Goal: Information Seeking & Learning: Learn about a topic

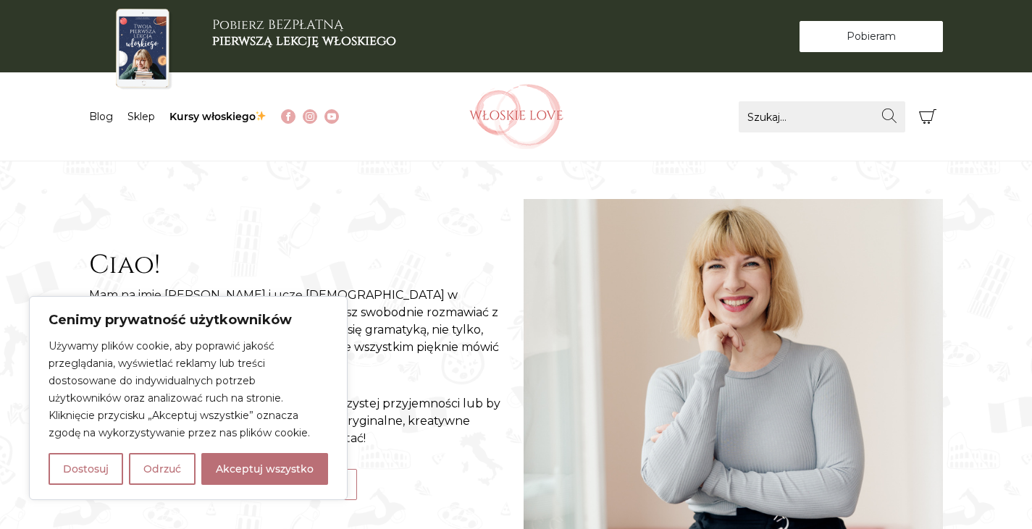
click at [888, 30] on span "Pobieram" at bounding box center [870, 36] width 49 height 15
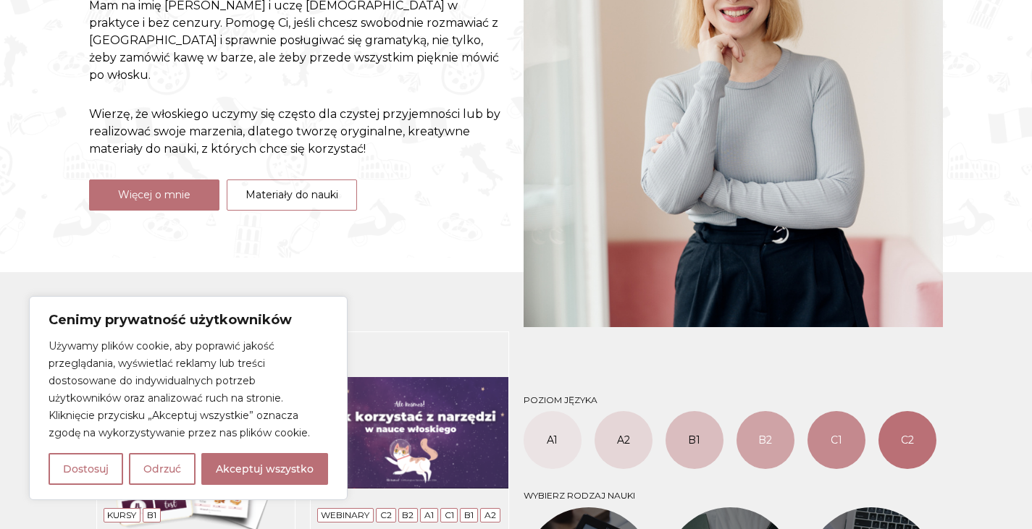
scroll to position [235, 0]
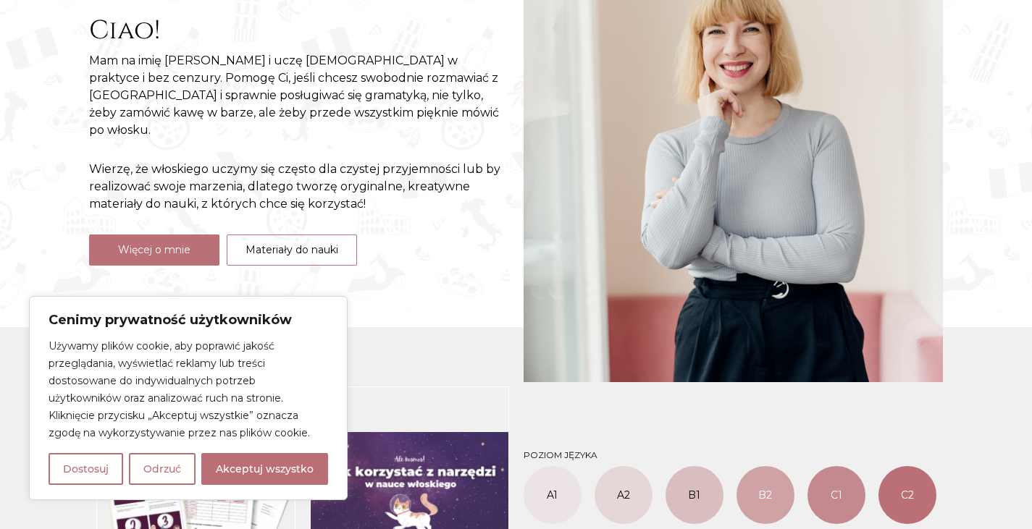
click at [54, 221] on section "Ciao! Mam na imię Natalia i uczę włoskiego w praktyce i bez cenzury. Pomogę Ci,…" at bounding box center [516, 120] width 1032 height 386
click at [279, 479] on button "Akceptuj wszystko" at bounding box center [264, 469] width 127 height 32
checkbox input "true"
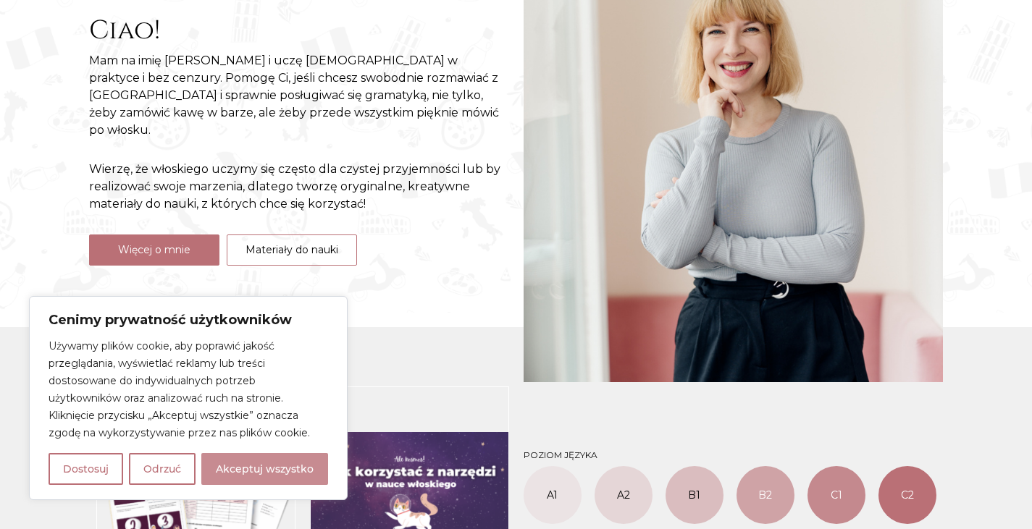
checkbox input "true"
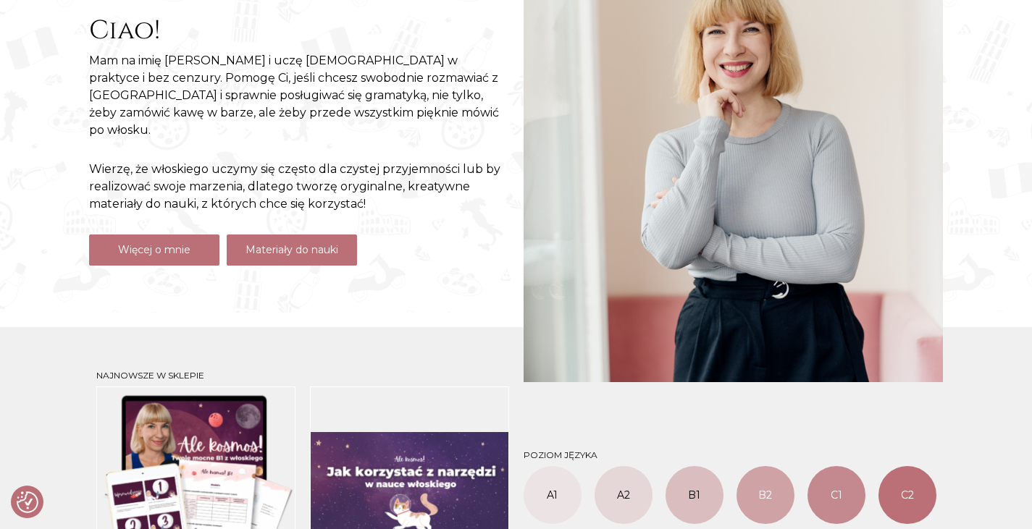
scroll to position [524, 0]
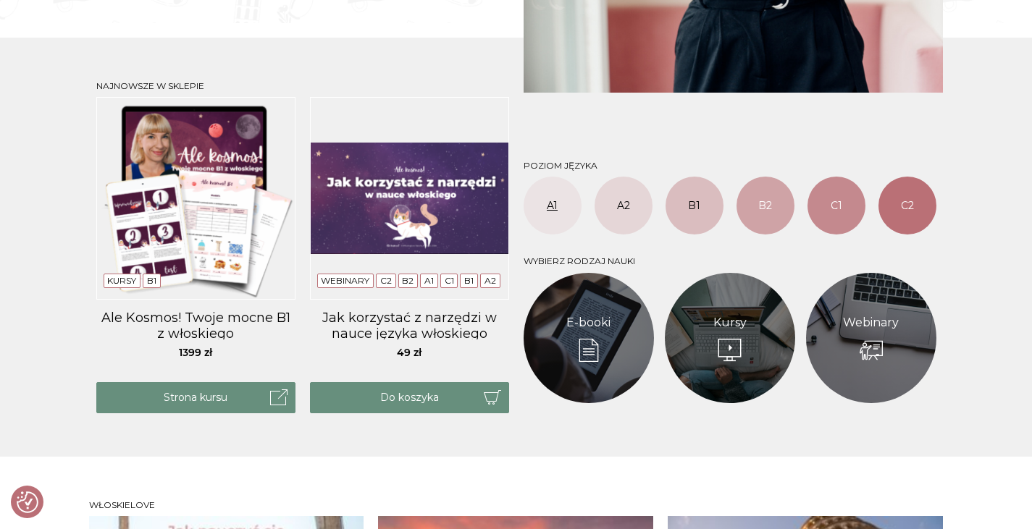
click at [537, 209] on link "A1" at bounding box center [552, 206] width 58 height 58
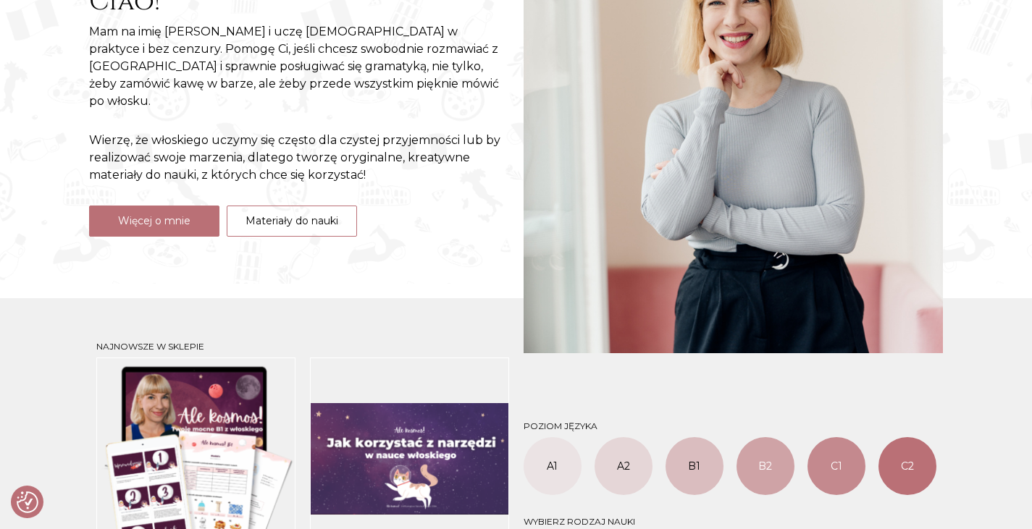
scroll to position [162, 0]
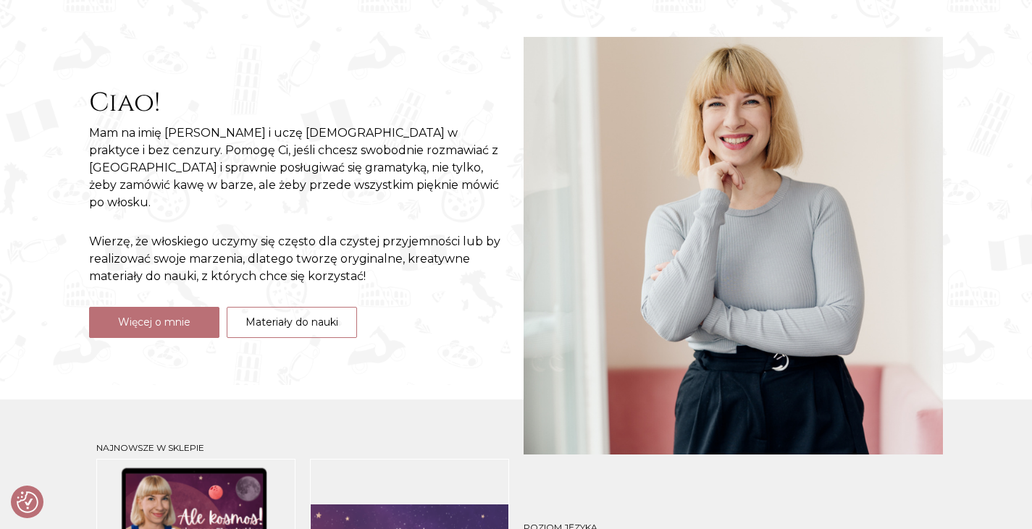
click at [280, 291] on div "Ciao! Mam na imię Natalia i uczę włoskiego w praktyce i bez cenzury. Pomogę Ci,…" at bounding box center [299, 212] width 434 height 355
click at [286, 307] on link "Materiały do nauki" at bounding box center [292, 322] width 130 height 31
drag, startPoint x: 286, startPoint y: 305, endPoint x: 285, endPoint y: 319, distance: 13.8
click at [286, 307] on link "Materiały do nauki" at bounding box center [292, 322] width 130 height 31
click at [266, 318] on link "Materiały do nauki" at bounding box center [292, 322] width 130 height 31
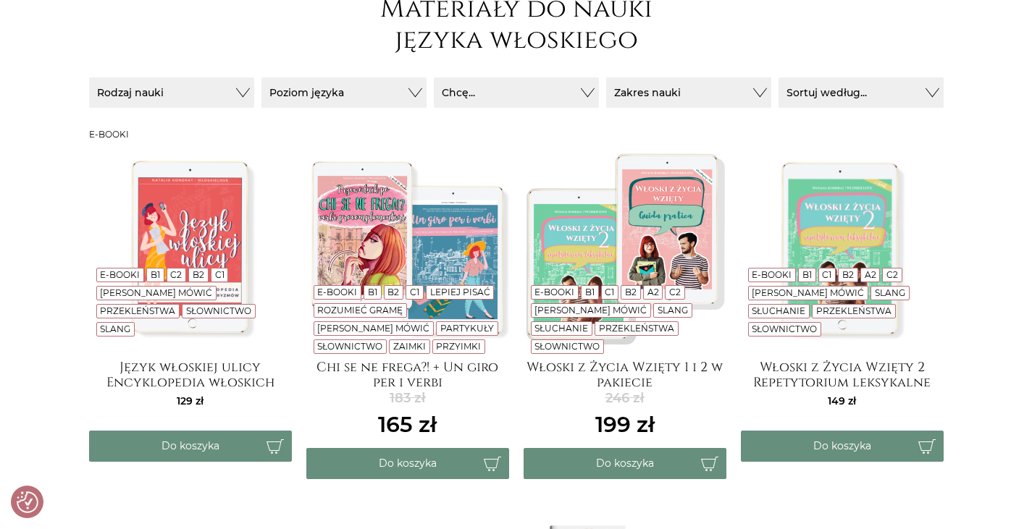
click at [169, 110] on form "Rodzaj nauki E-booki Kursy" at bounding box center [516, 103] width 854 height 52
click at [174, 103] on button "Rodzaj nauki" at bounding box center [171, 92] width 165 height 30
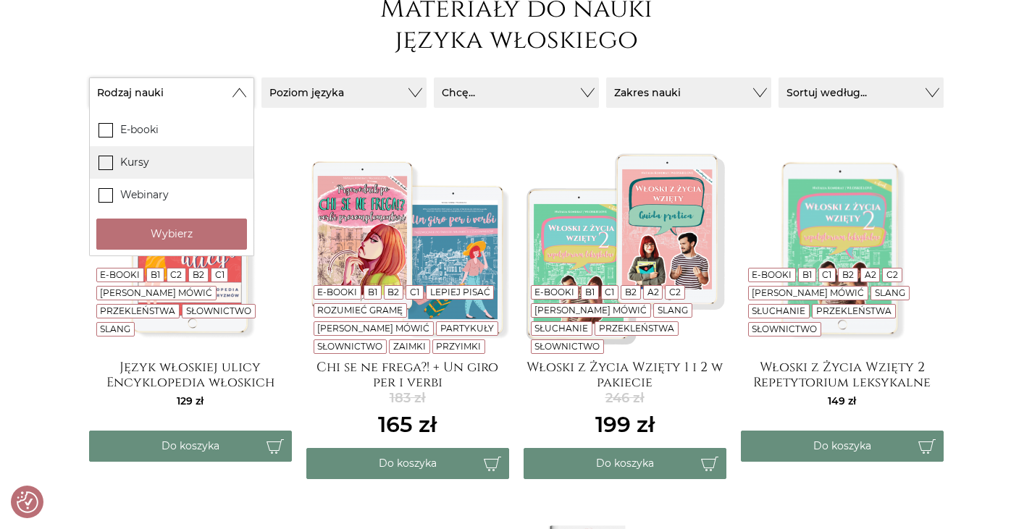
scroll to position [290, 0]
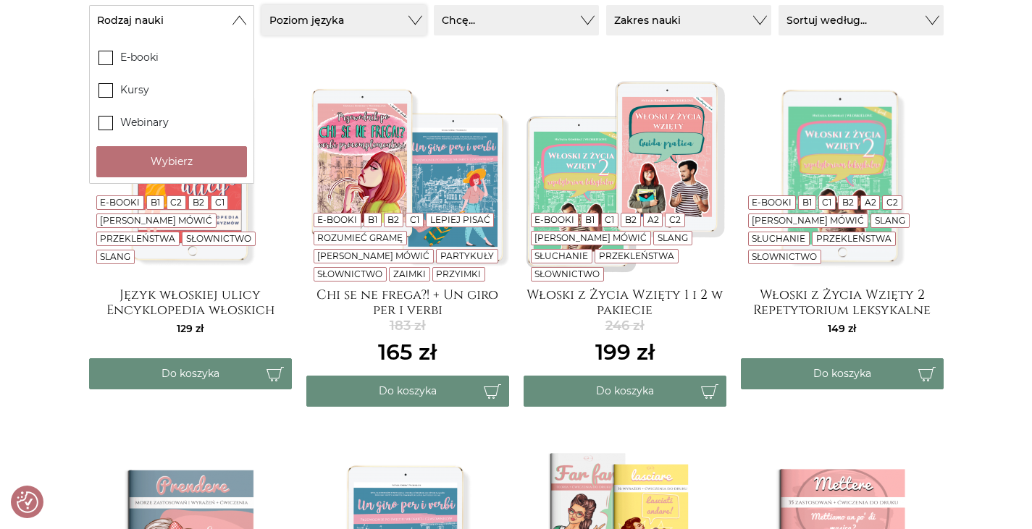
click at [341, 27] on button "Poziom języka" at bounding box center [343, 20] width 165 height 30
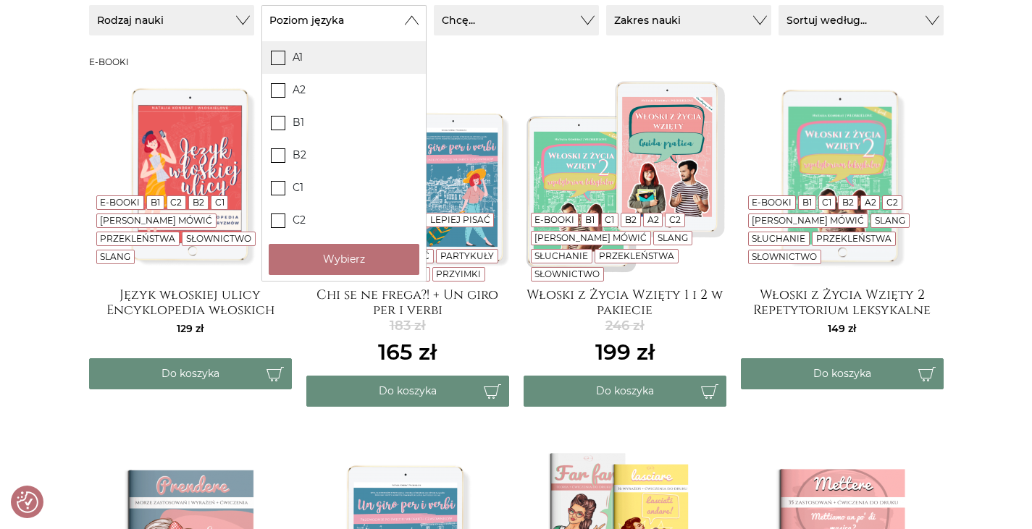
click at [273, 61] on icon at bounding box center [278, 57] width 12 height 12
click at [0, 0] on input "A1" at bounding box center [0, 0] width 0 height 0
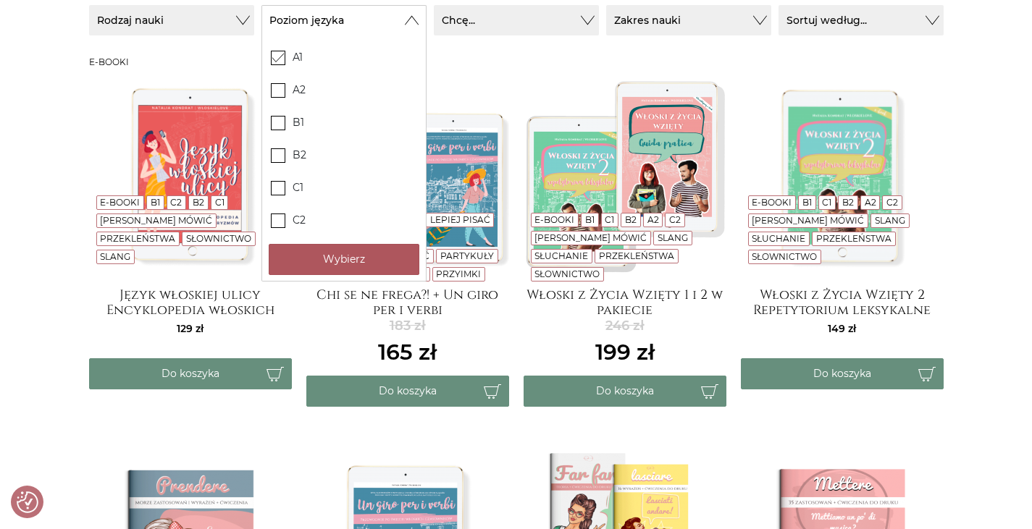
click at [335, 261] on button "Wybierz" at bounding box center [344, 259] width 151 height 31
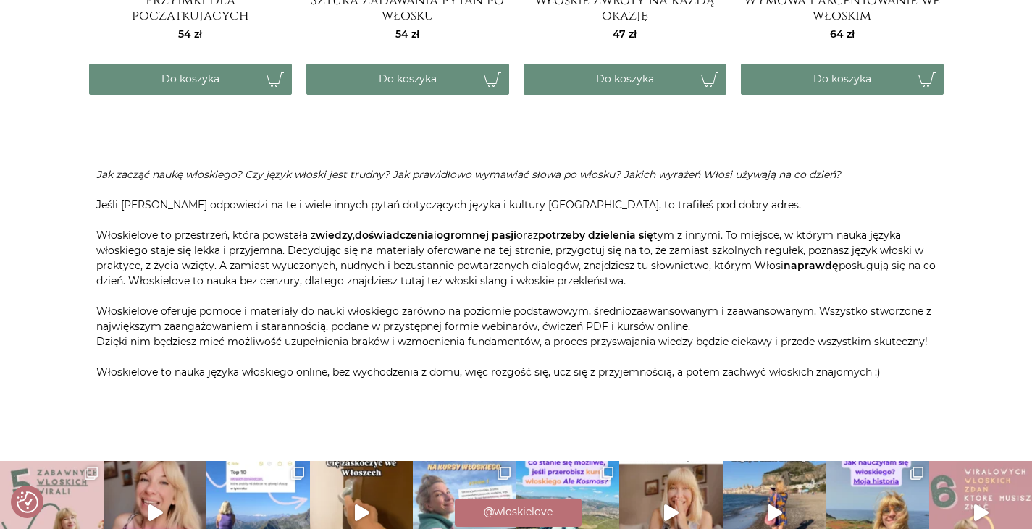
scroll to position [1613, 0]
